Goal: Use online tool/utility: Utilize a website feature to perform a specific function

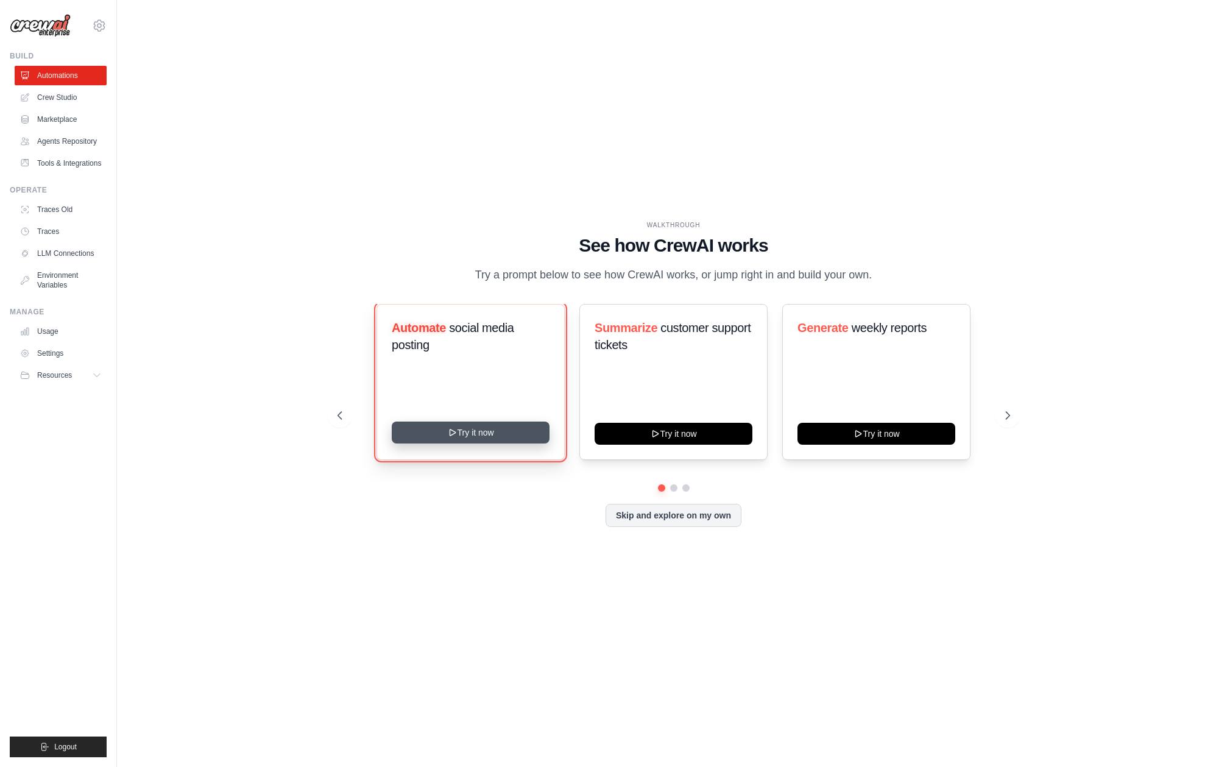
click at [489, 436] on button "Try it now" at bounding box center [471, 433] width 158 height 22
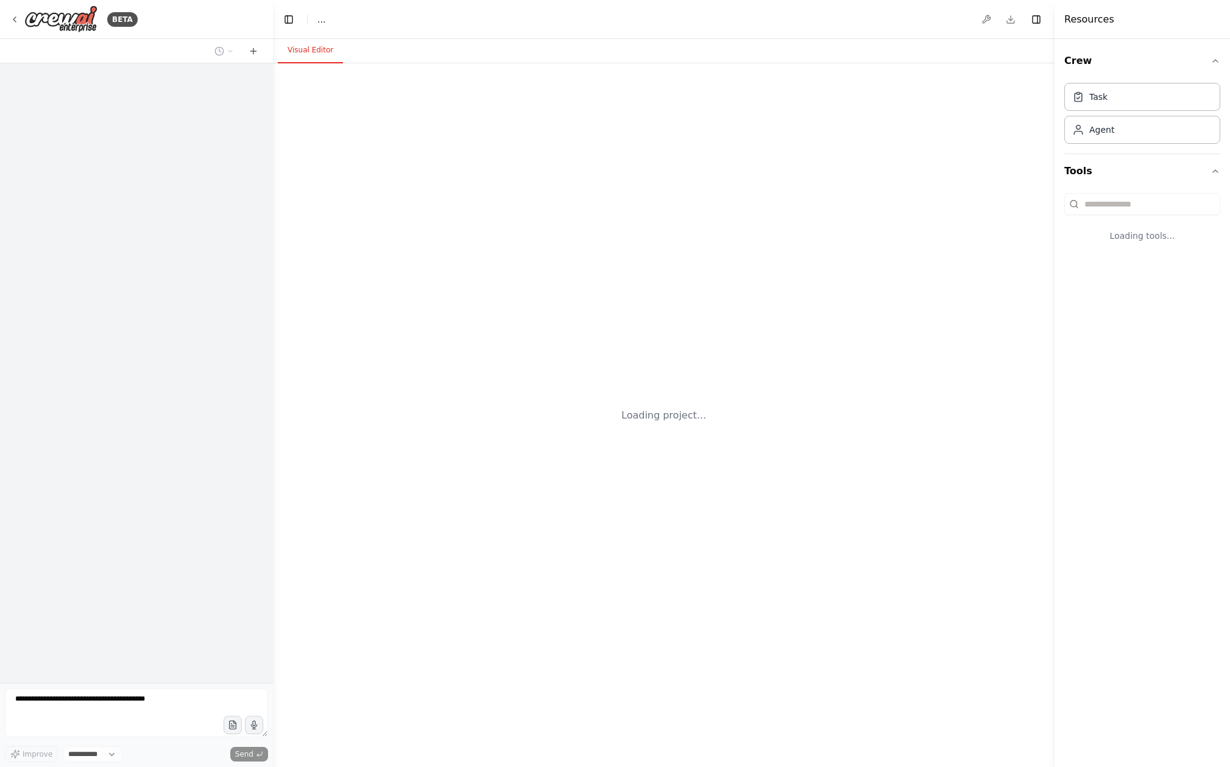
select select "****"
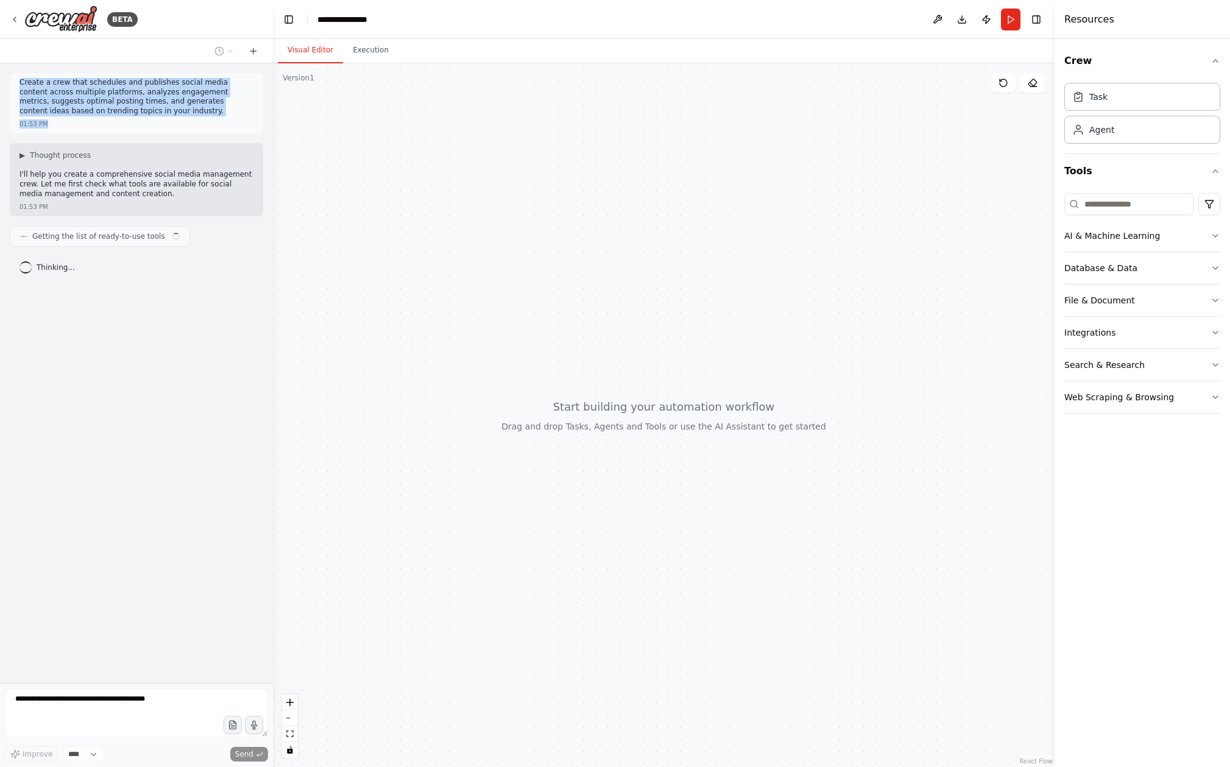
drag, startPoint x: 21, startPoint y: 85, endPoint x: 172, endPoint y: 123, distance: 156.4
click at [172, 123] on div "Create a crew that schedules and publishes social media content across multiple…" at bounding box center [136, 103] width 253 height 60
click at [171, 119] on div "01:53 PM" at bounding box center [136, 123] width 234 height 9
drag, startPoint x: 165, startPoint y: 117, endPoint x: 21, endPoint y: 85, distance: 147.9
click at [21, 85] on div "Create a crew that schedules and publishes social media content across multiple…" at bounding box center [136, 98] width 234 height 40
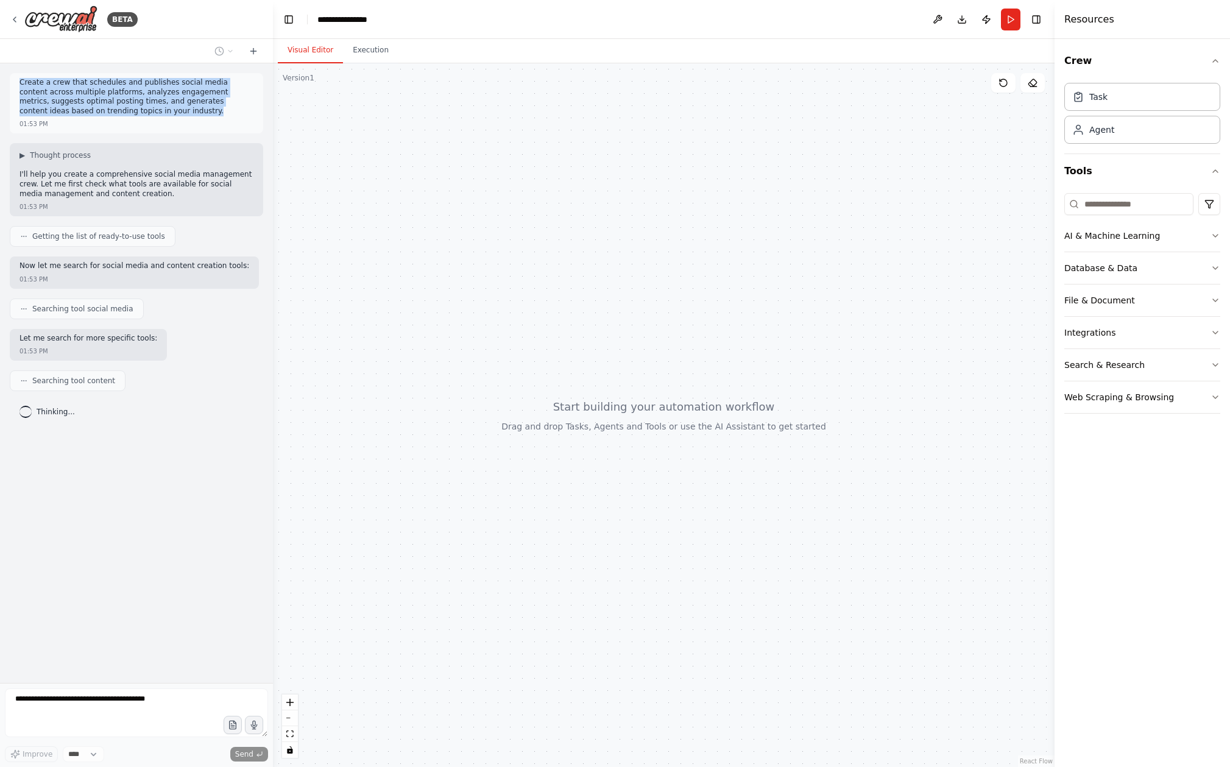
drag, startPoint x: 148, startPoint y: 115, endPoint x: 21, endPoint y: 84, distance: 131.0
click at [21, 84] on p "Create a crew that schedules and publishes social media content across multiple…" at bounding box center [136, 97] width 234 height 38
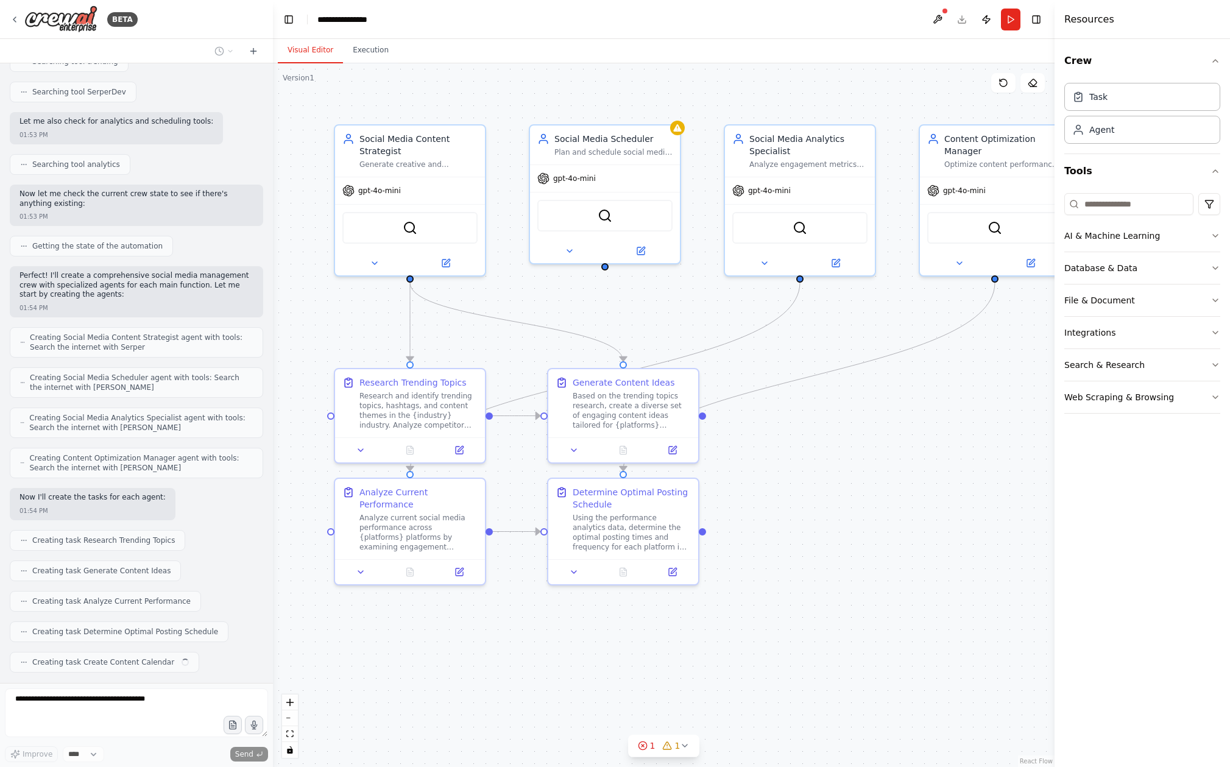
scroll to position [380, 0]
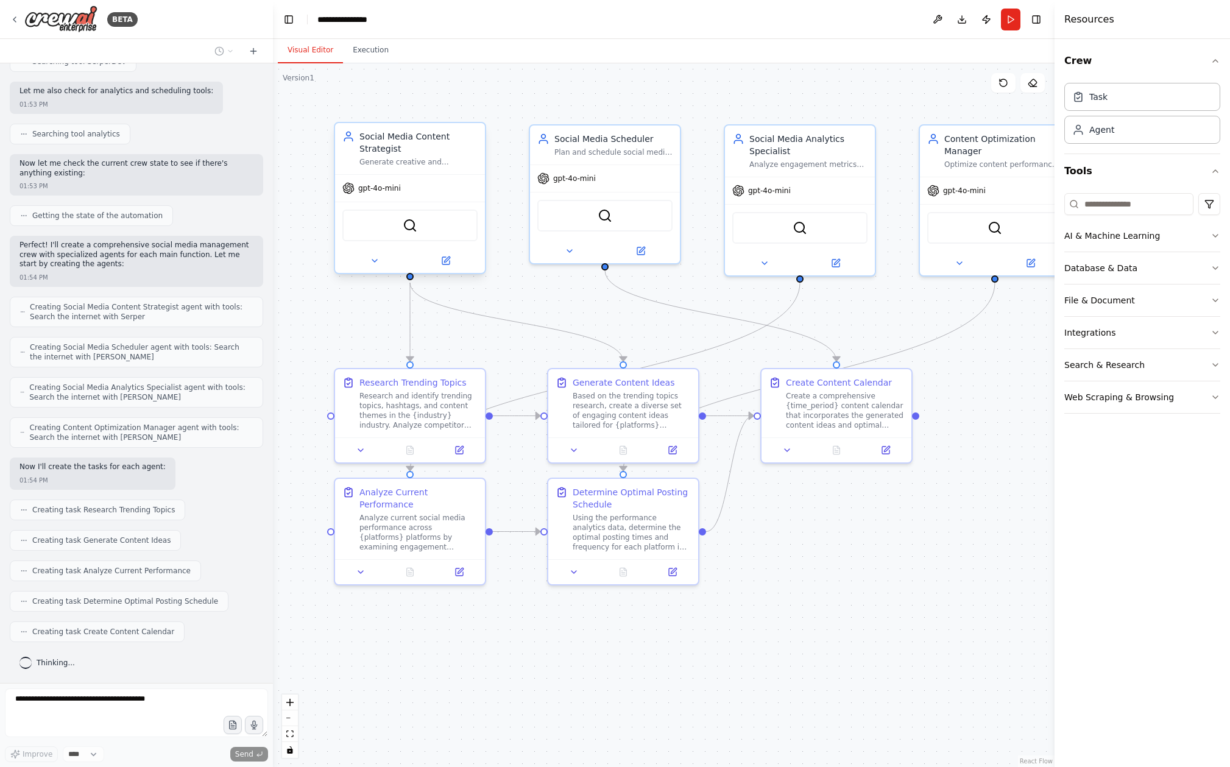
click at [409, 178] on div "gpt-4o-mini" at bounding box center [410, 188] width 150 height 27
click at [380, 189] on span "gpt-4o-mini" at bounding box center [379, 188] width 43 height 10
click at [1206, 239] on button "AI & Machine Learning" at bounding box center [1142, 236] width 156 height 32
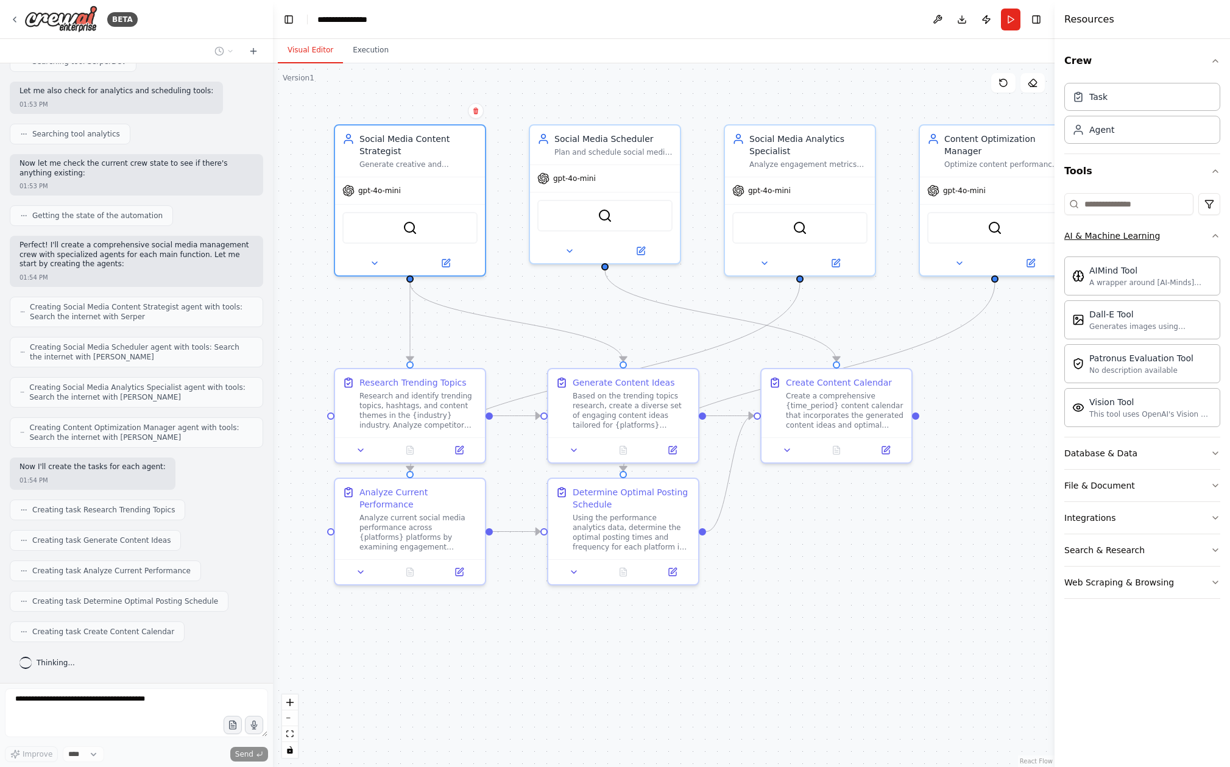
click at [1208, 238] on button "AI & Machine Learning" at bounding box center [1142, 236] width 156 height 32
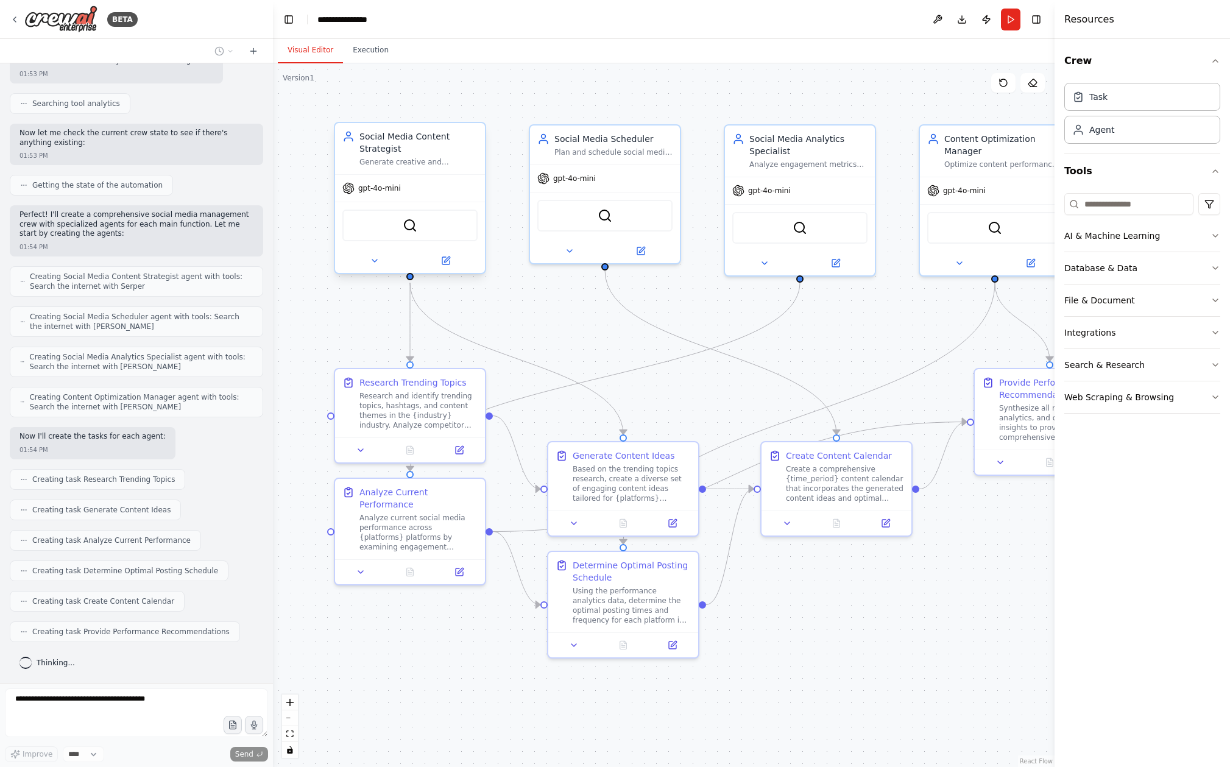
click at [404, 191] on div "gpt-4o-mini" at bounding box center [410, 188] width 150 height 27
click at [446, 268] on div at bounding box center [410, 261] width 150 height 24
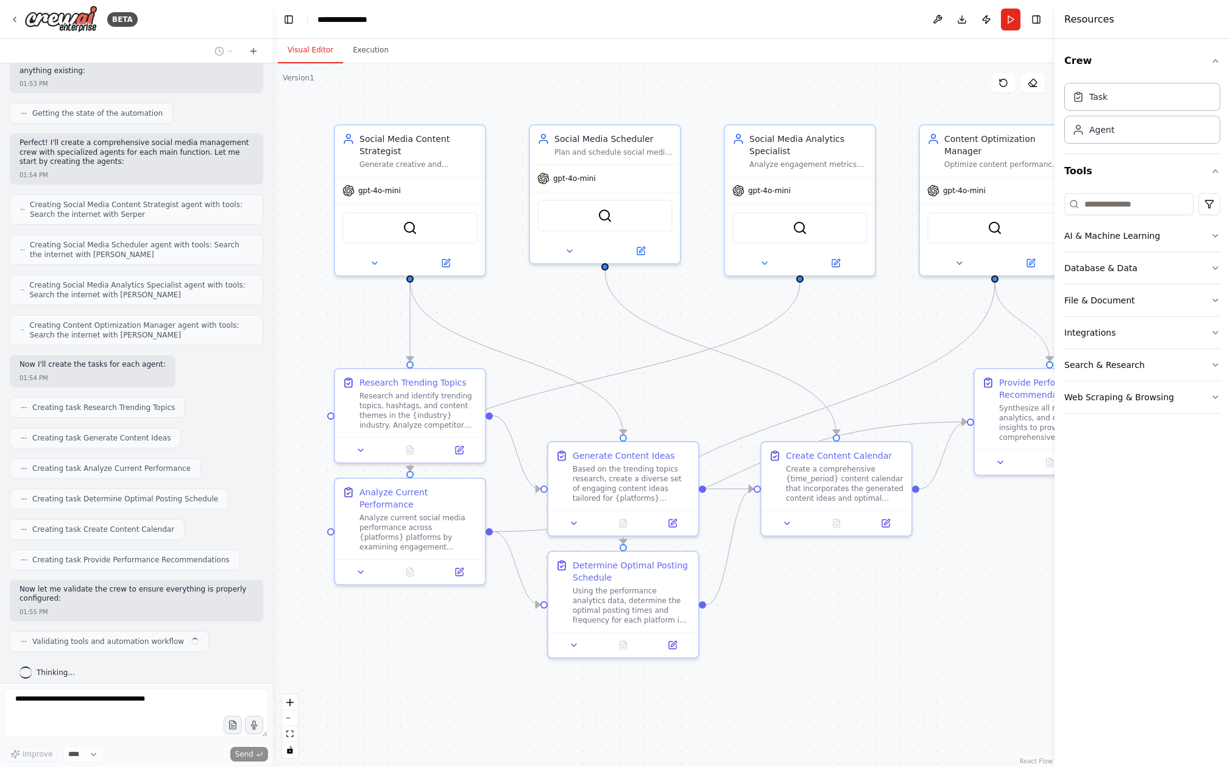
scroll to position [492, 0]
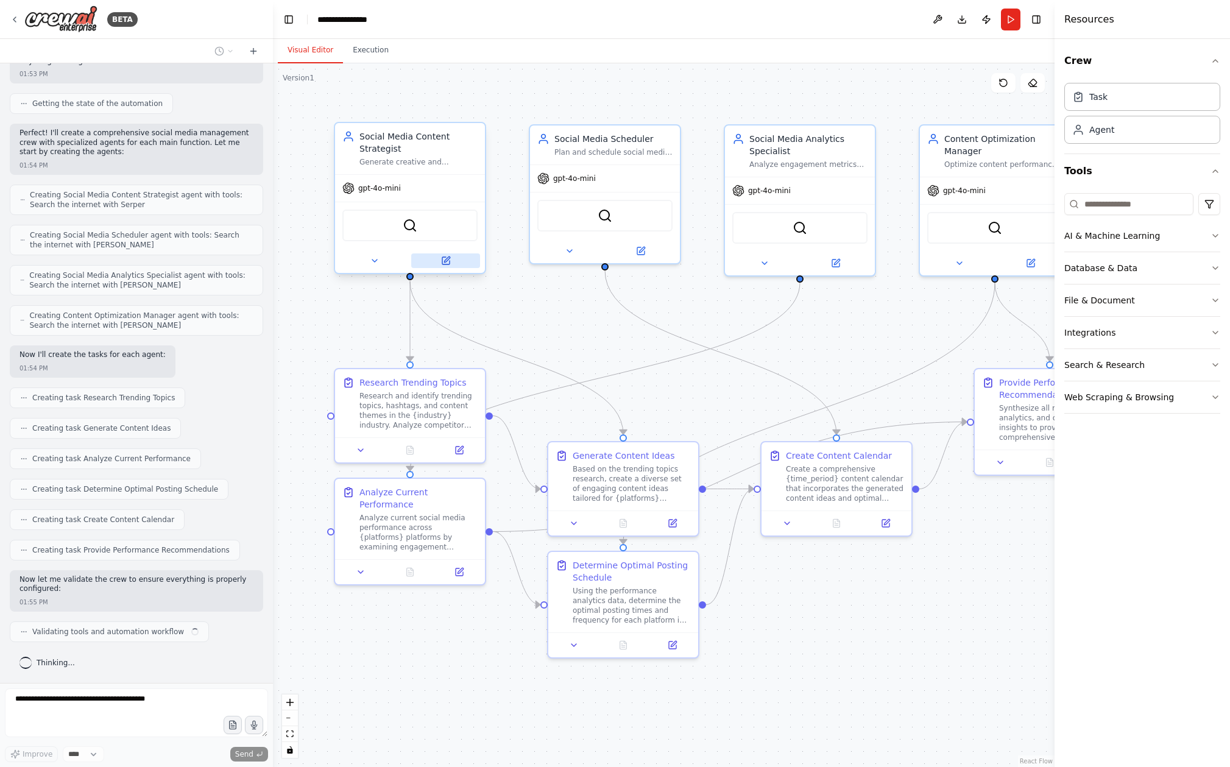
click at [439, 259] on button at bounding box center [445, 260] width 69 height 15
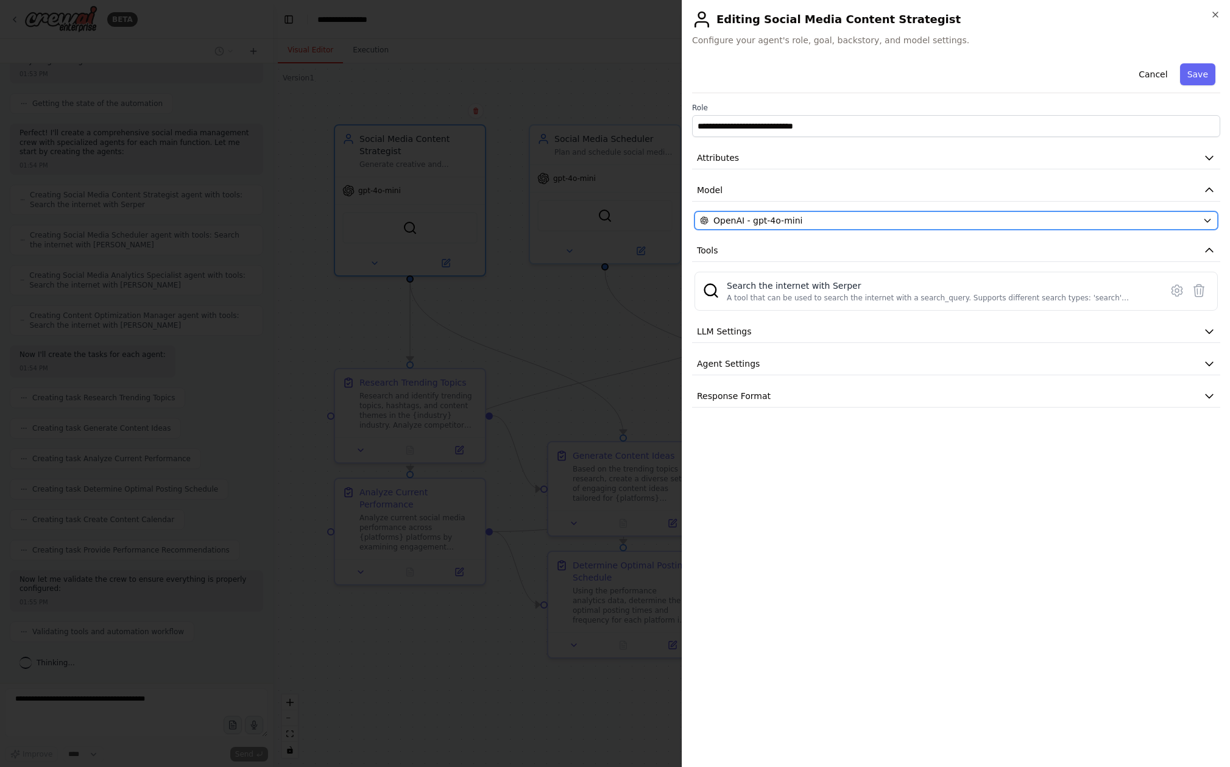
click at [767, 224] on span "OpenAI - gpt-4o-mini" at bounding box center [757, 220] width 89 height 12
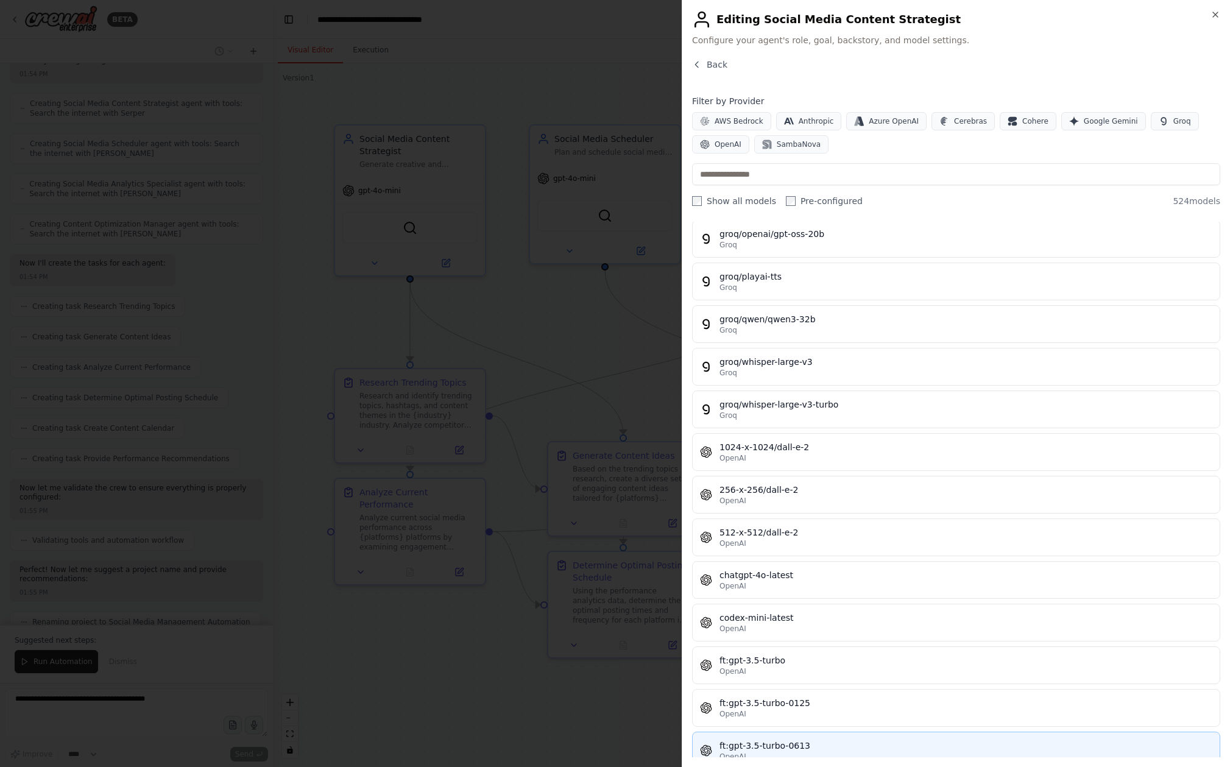
scroll to position [16028, 0]
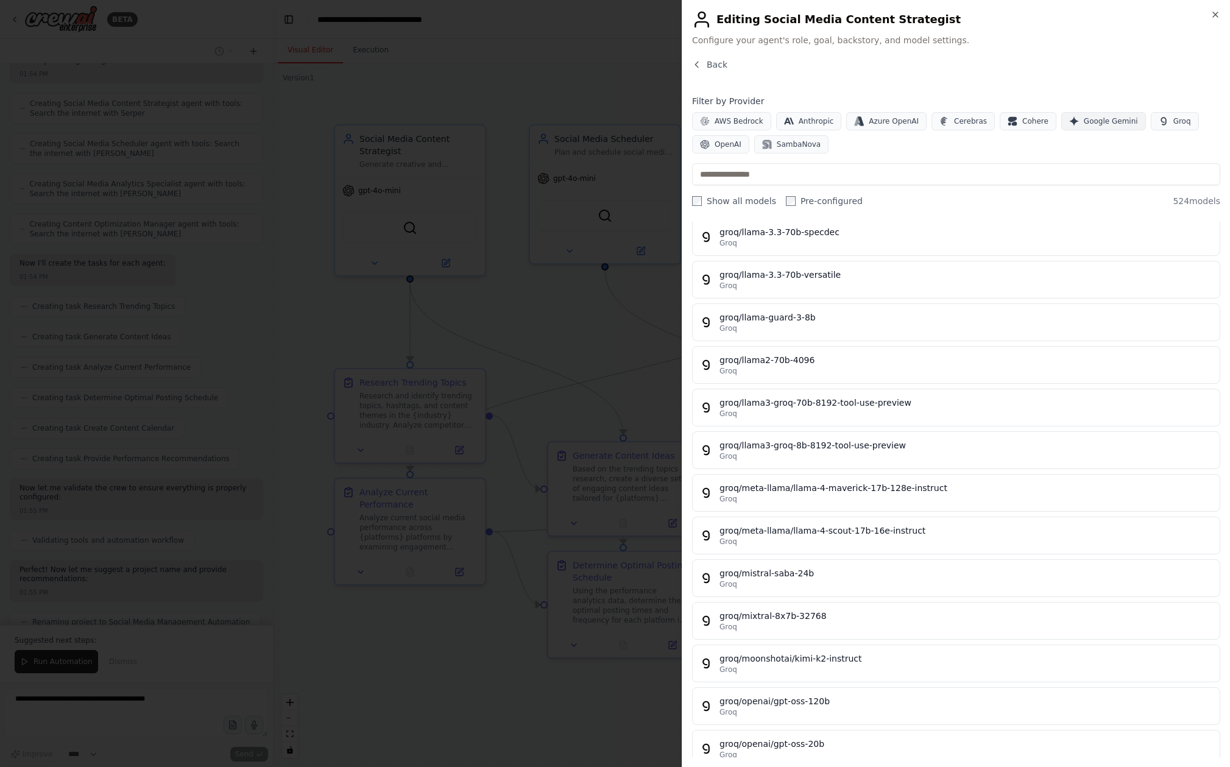
click at [1090, 117] on span "Google Gemini" at bounding box center [1111, 121] width 54 height 10
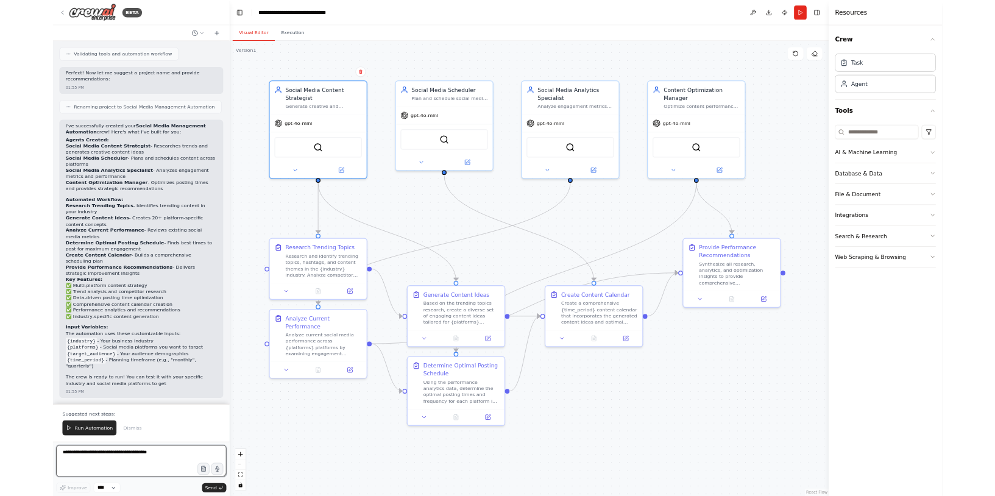
scroll to position [1050, 0]
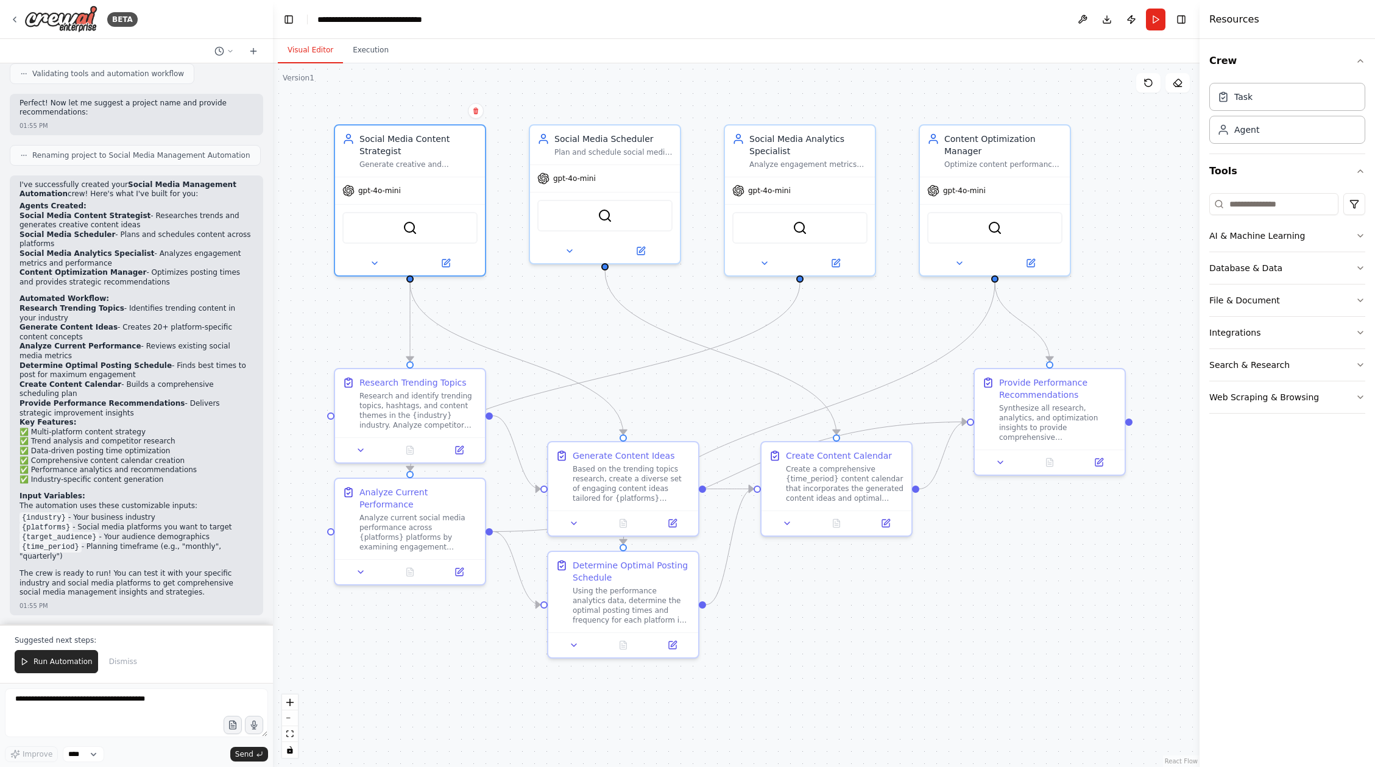
click at [1159, 19] on button "Run" at bounding box center [1155, 20] width 19 height 22
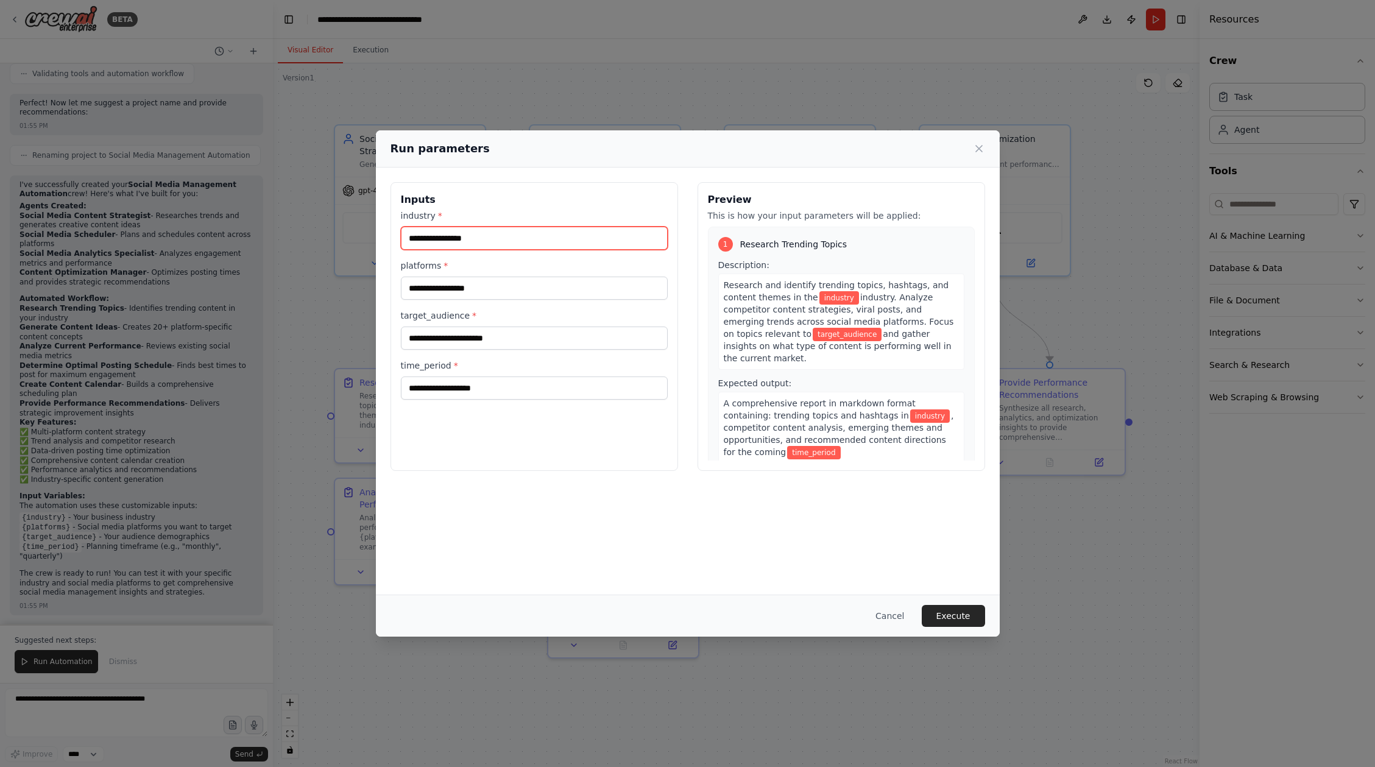
click at [528, 232] on input "industry *" at bounding box center [534, 238] width 267 height 23
click at [504, 289] on input "platforms *" at bounding box center [534, 288] width 267 height 23
click at [518, 341] on input "target_audience *" at bounding box center [534, 337] width 267 height 23
click at [527, 379] on input "time_period *" at bounding box center [534, 387] width 267 height 23
click at [977, 144] on icon at bounding box center [979, 149] width 12 height 12
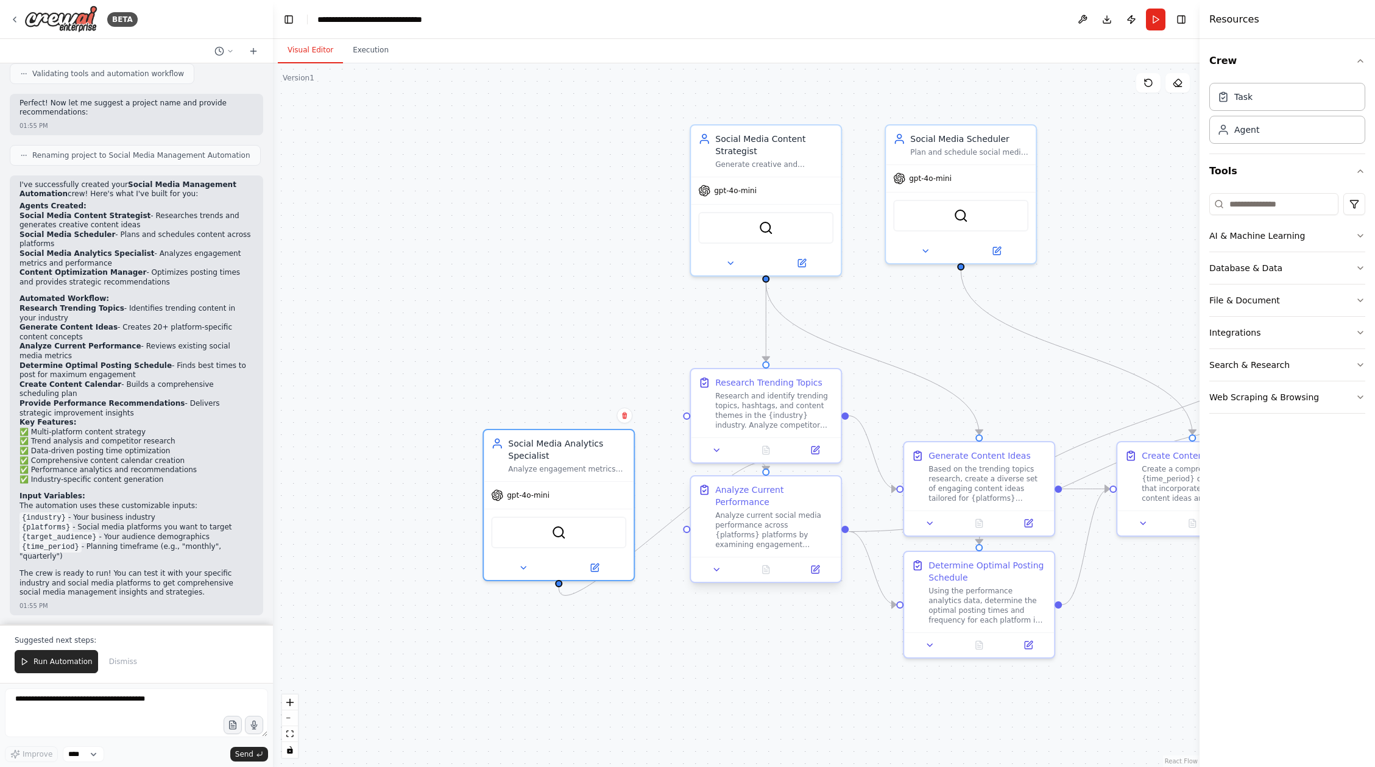
drag, startPoint x: 808, startPoint y: 160, endPoint x: 705, endPoint y: 536, distance: 390.4
click at [571, 466] on div "Analyze engagement metrics across all social media platforms, identify performa…" at bounding box center [567, 469] width 118 height 10
drag, startPoint x: 753, startPoint y: 520, endPoint x: 776, endPoint y: 556, distance: 41.9
click at [757, 577] on div "Analyze current social media performance across {platforms} platforms by examin…" at bounding box center [774, 590] width 118 height 39
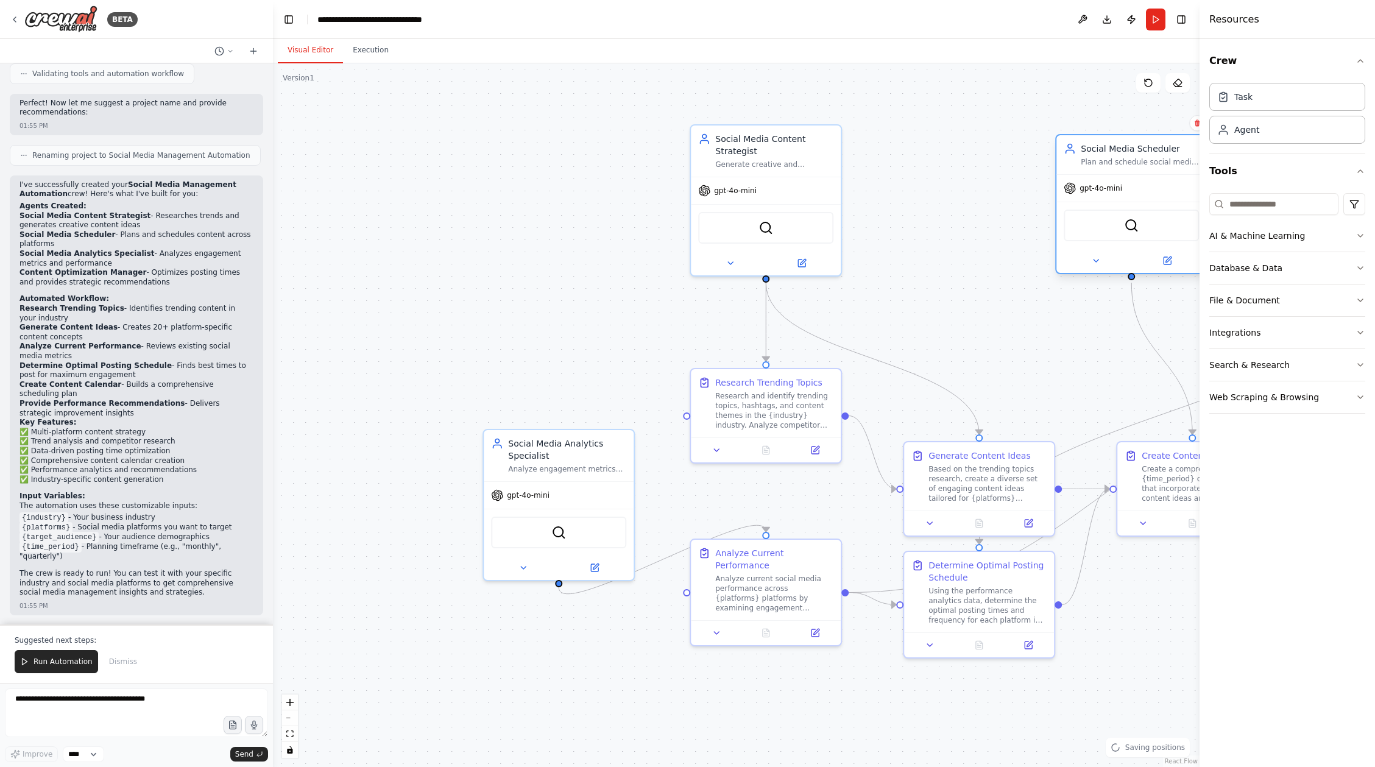
drag, startPoint x: 960, startPoint y: 177, endPoint x: 1132, endPoint y: 192, distance: 173.1
click at [1132, 192] on div "gpt-4o-mini" at bounding box center [1131, 188] width 150 height 27
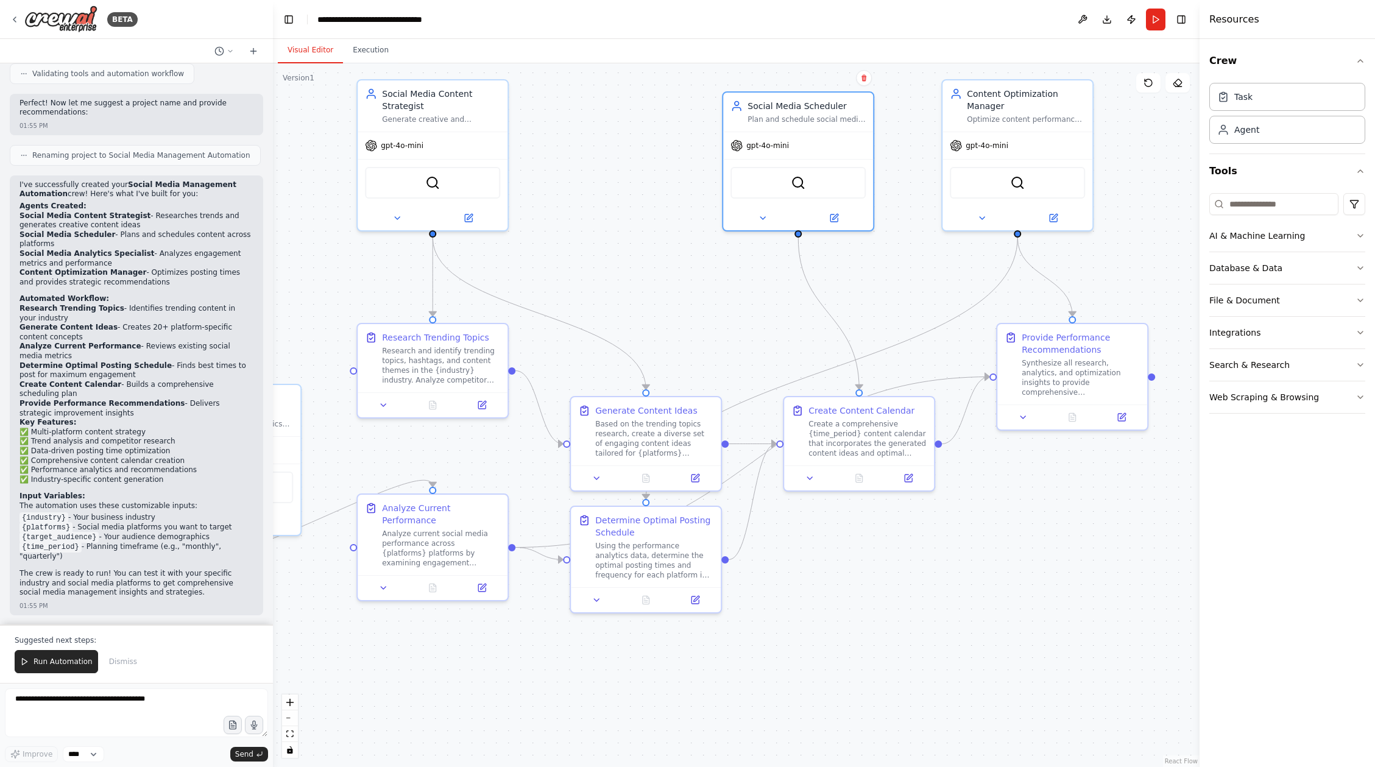
drag, startPoint x: 1103, startPoint y: 367, endPoint x: 769, endPoint y: 322, distance: 336.9
click at [769, 322] on div ".deletable-edge-delete-btn { width: 20px; height: 20px; border: 0px solid #ffff…" at bounding box center [736, 415] width 926 height 704
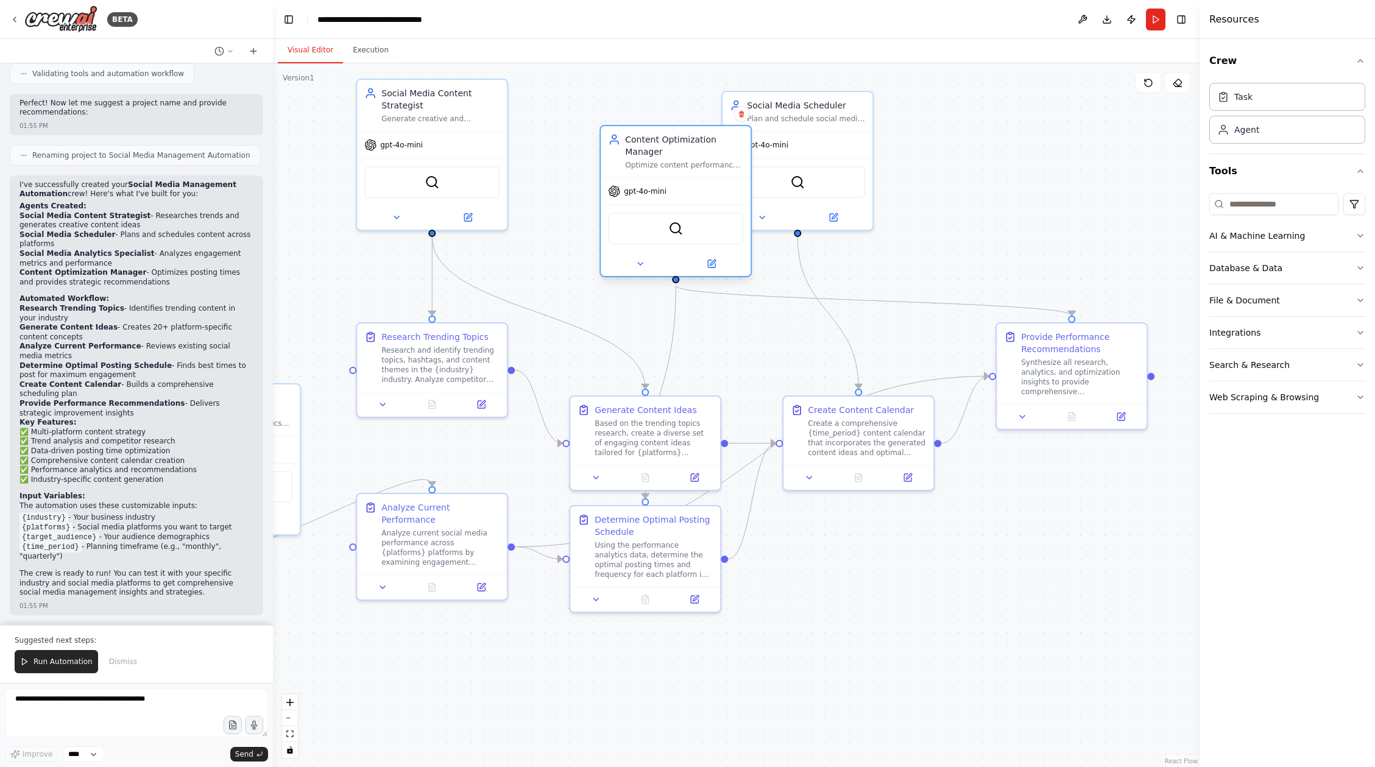
drag, startPoint x: 1041, startPoint y: 135, endPoint x: 701, endPoint y: 181, distance: 342.9
click at [701, 181] on div "gpt-4o-mini" at bounding box center [676, 191] width 150 height 27
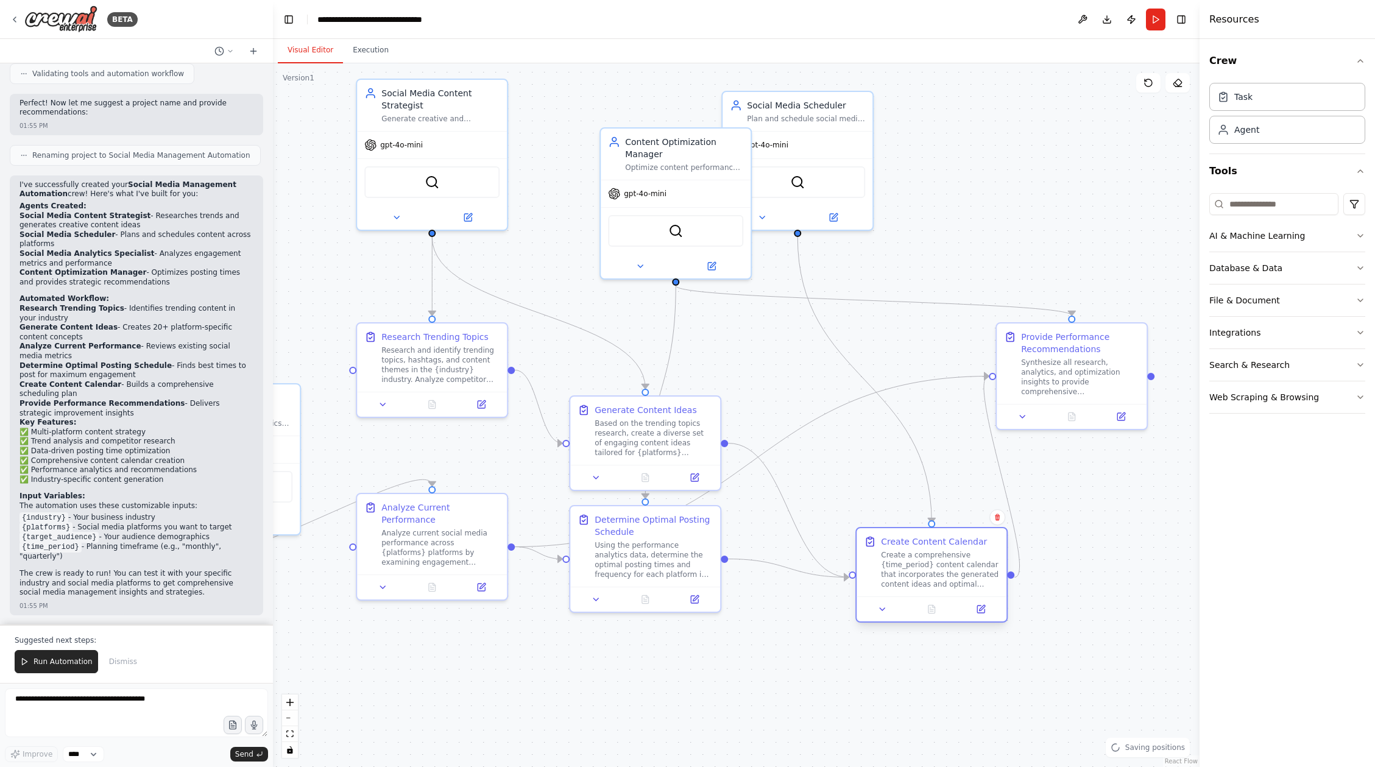
drag, startPoint x: 898, startPoint y: 456, endPoint x: 956, endPoint y: 560, distance: 120.0
click at [957, 560] on div "Create a comprehensive {time_period} content calendar that incorporates the gen…" at bounding box center [940, 569] width 118 height 39
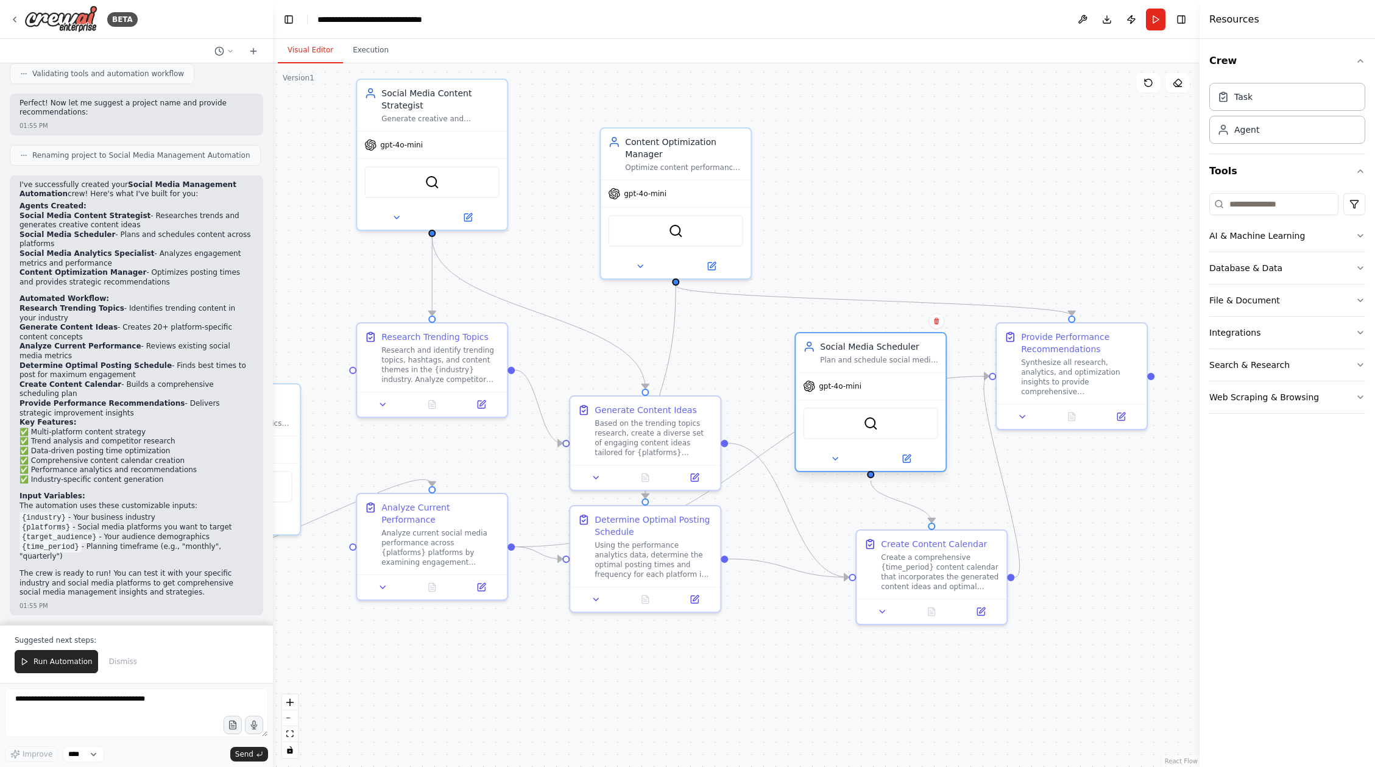
drag, startPoint x: 871, startPoint y: 192, endPoint x: 894, endPoint y: 362, distance: 171.5
click at [894, 362] on div "Social Media Scheduler Plan and schedule social media content across {platforms…" at bounding box center [871, 352] width 150 height 39
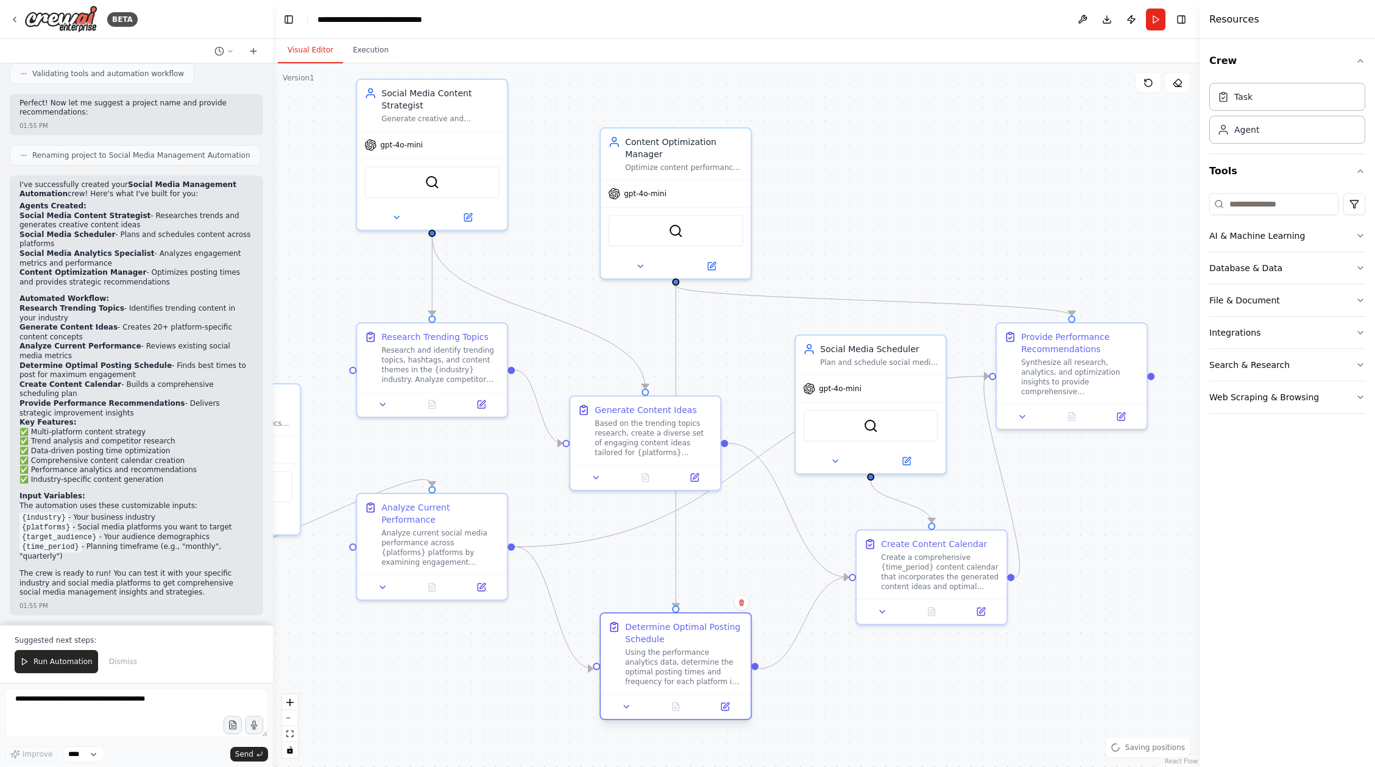
drag, startPoint x: 685, startPoint y: 542, endPoint x: 713, endPoint y: 639, distance: 101.6
click at [714, 640] on div "Determine Optimal Posting Schedule Using the performance analytics data, determ…" at bounding box center [684, 654] width 118 height 66
drag, startPoint x: 700, startPoint y: 610, endPoint x: 769, endPoint y: 626, distance: 70.8
click at [764, 627] on div "Determine Optimal Posting Schedule Using the performance analytics data, determ…" at bounding box center [737, 666] width 150 height 80
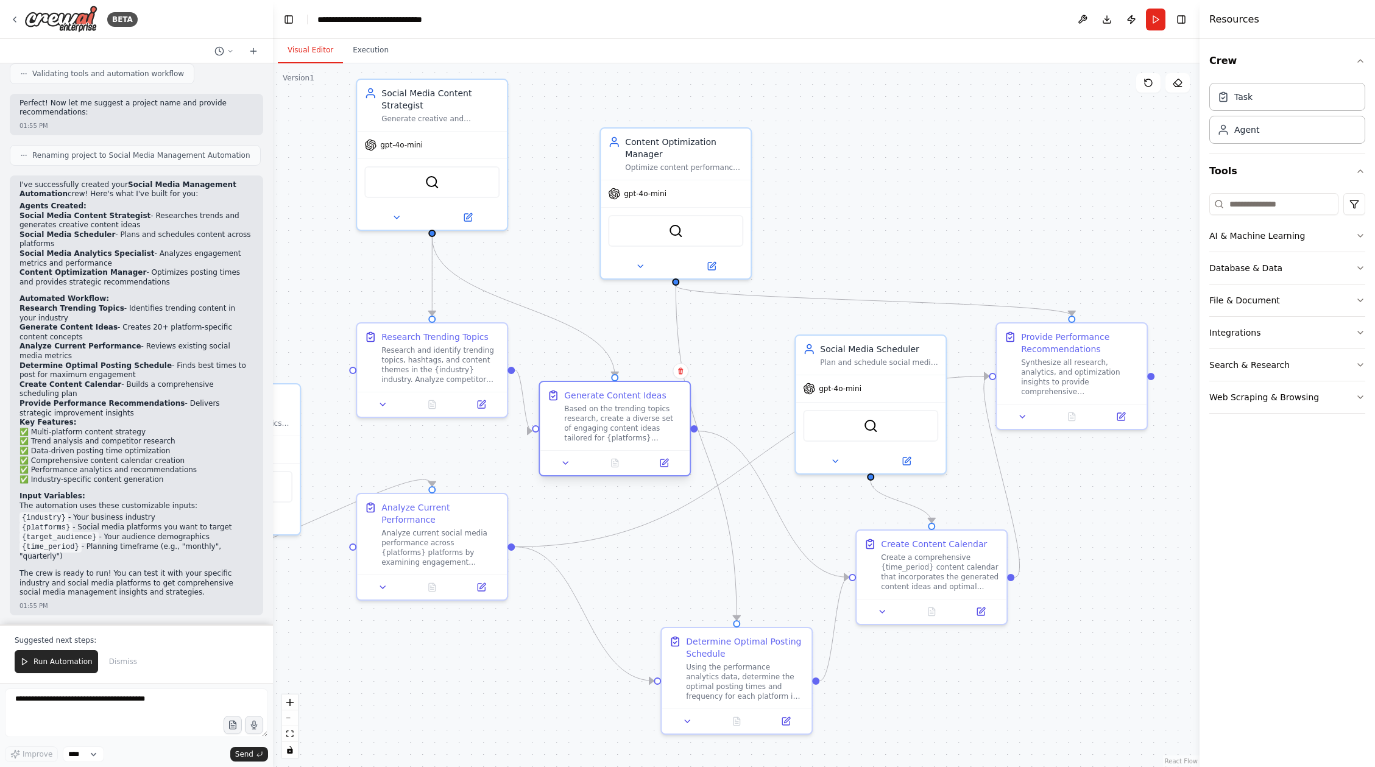
drag, startPoint x: 672, startPoint y: 437, endPoint x: 636, endPoint y: 428, distance: 37.5
click at [636, 428] on div "Based on the trending topics research, create a diverse set of engaging content…" at bounding box center [623, 423] width 118 height 39
drag, startPoint x: 409, startPoint y: 350, endPoint x: 412, endPoint y: 310, distance: 40.3
click at [412, 310] on div "Research and identify trending topics, hashtags, and content themes in the {ind…" at bounding box center [404, 313] width 118 height 39
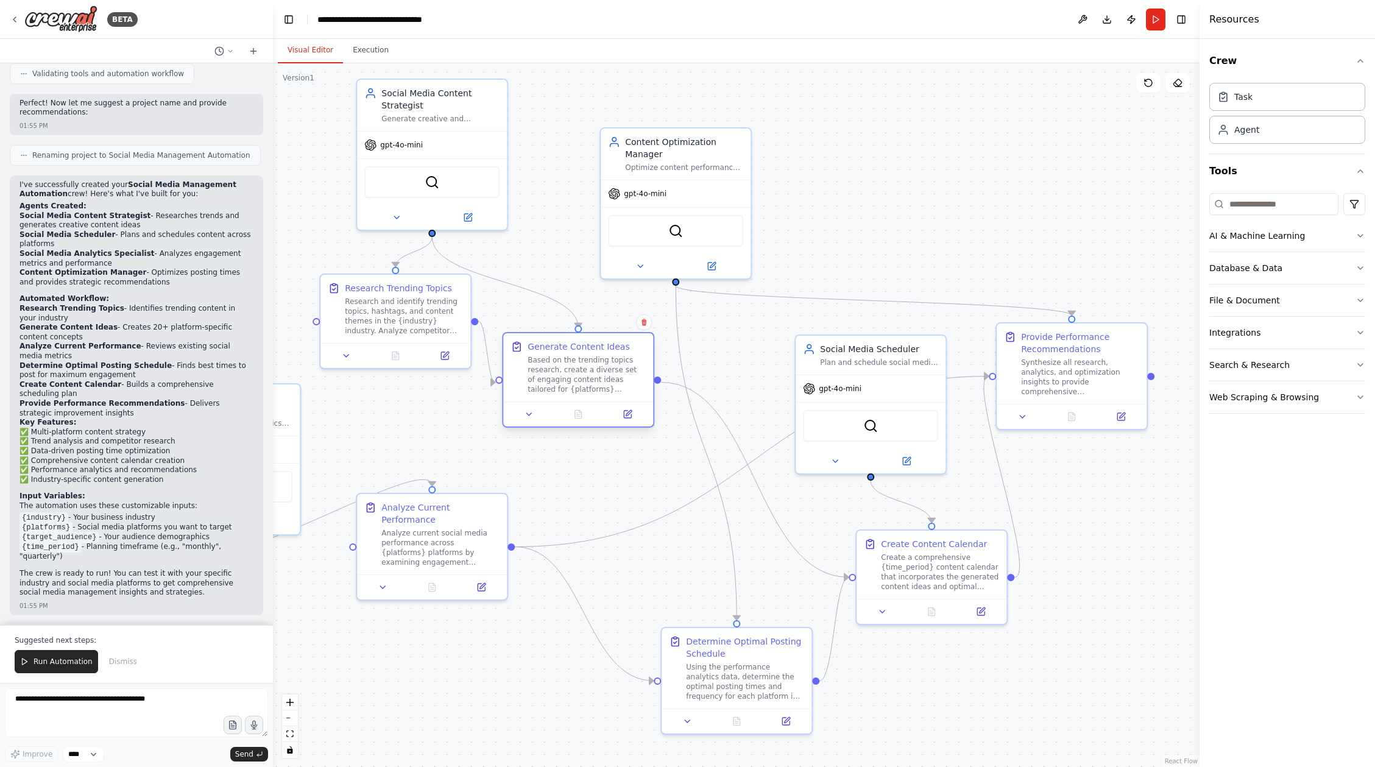
drag, startPoint x: 612, startPoint y: 401, endPoint x: 630, endPoint y: 388, distance: 22.8
click at [630, 388] on div "Based on the trending topics research, create a diverse set of engaging content…" at bounding box center [586, 374] width 118 height 39
click at [355, 41] on button "Execution" at bounding box center [370, 51] width 55 height 26
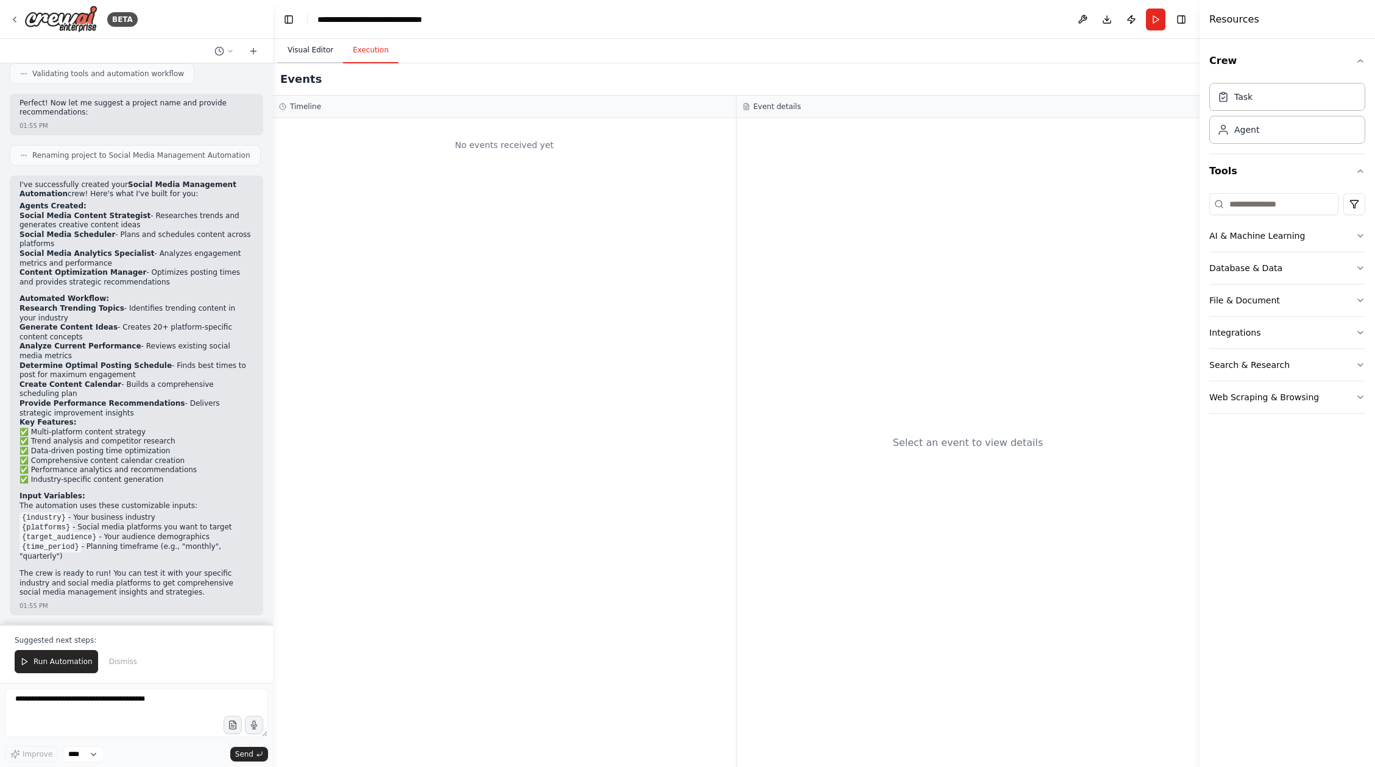
click at [317, 53] on button "Visual Editor" at bounding box center [310, 51] width 65 height 26
